Goal: Information Seeking & Learning: Learn about a topic

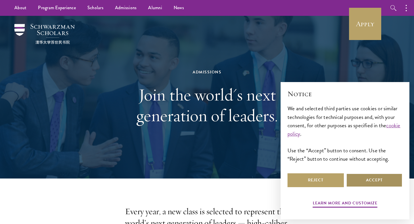
click at [373, 175] on button "Accept" at bounding box center [374, 180] width 56 height 14
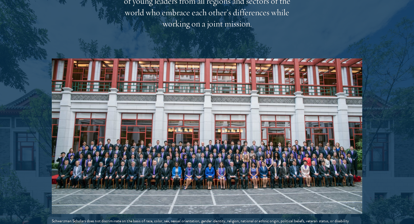
scroll to position [967, 0]
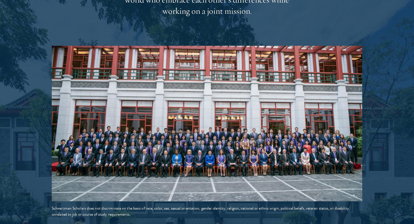
click at [153, 207] on div at bounding box center [207, 8] width 414 height 473
click at [381, 113] on div at bounding box center [207, 8] width 414 height 473
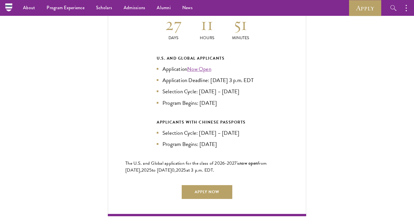
scroll to position [1275, 0]
click at [215, 187] on link "Apply Now" at bounding box center [207, 192] width 51 height 14
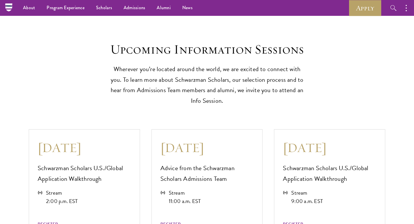
scroll to position [1381, 0]
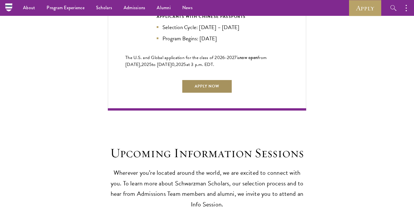
click at [205, 82] on link "Apply Now" at bounding box center [207, 86] width 51 height 14
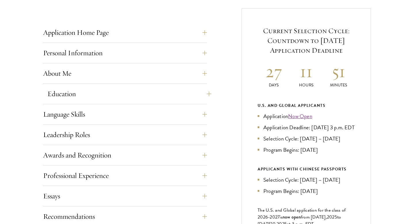
scroll to position [224, 0]
click at [156, 34] on button "Application Home Page" at bounding box center [129, 32] width 164 height 14
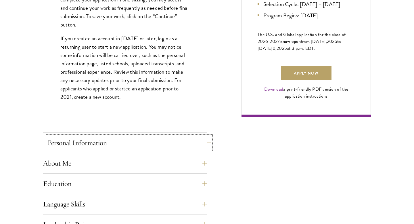
click at [145, 149] on button "Personal Information" at bounding box center [129, 143] width 164 height 14
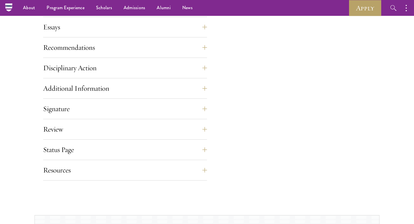
scroll to position [523, 0]
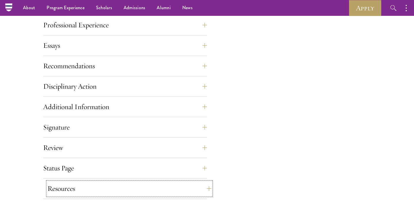
click at [181, 188] on button "Resources" at bounding box center [129, 188] width 164 height 14
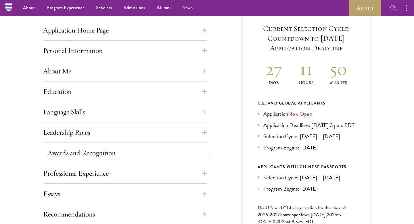
scroll to position [225, 0]
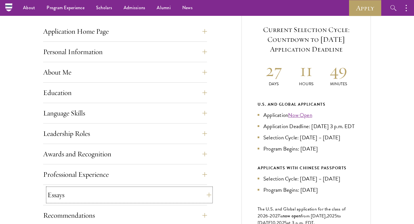
click at [146, 194] on button "Essays" at bounding box center [129, 195] width 164 height 14
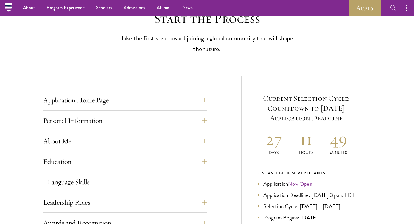
scroll to position [0, 0]
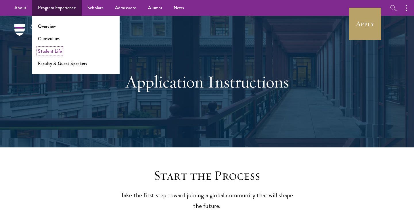
click at [55, 50] on link "Student Life" at bounding box center [50, 51] width 24 height 7
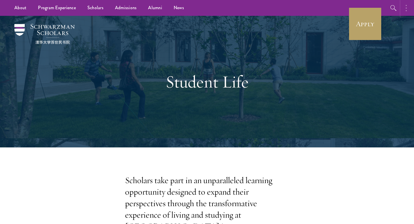
click at [403, 5] on button "button" at bounding box center [407, 8] width 13 height 16
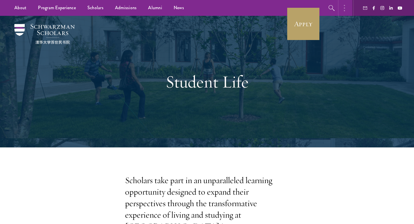
click at [342, 6] on button "button" at bounding box center [345, 8] width 13 height 16
